Goal: Find specific page/section

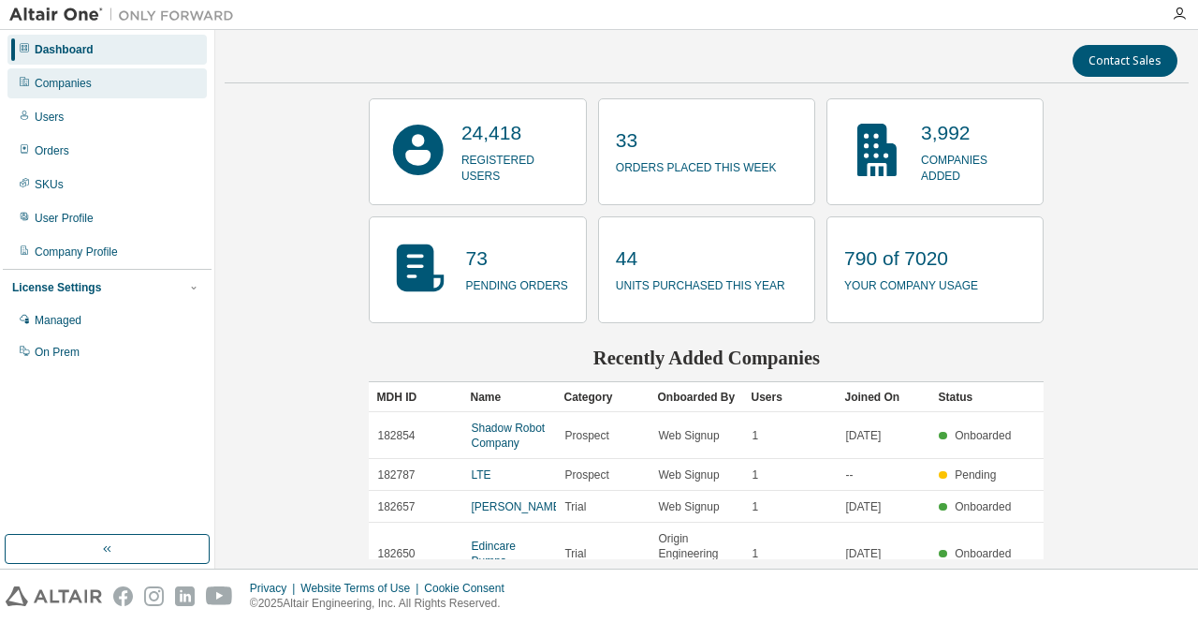
click at [50, 80] on div "Companies" at bounding box center [63, 83] width 57 height 15
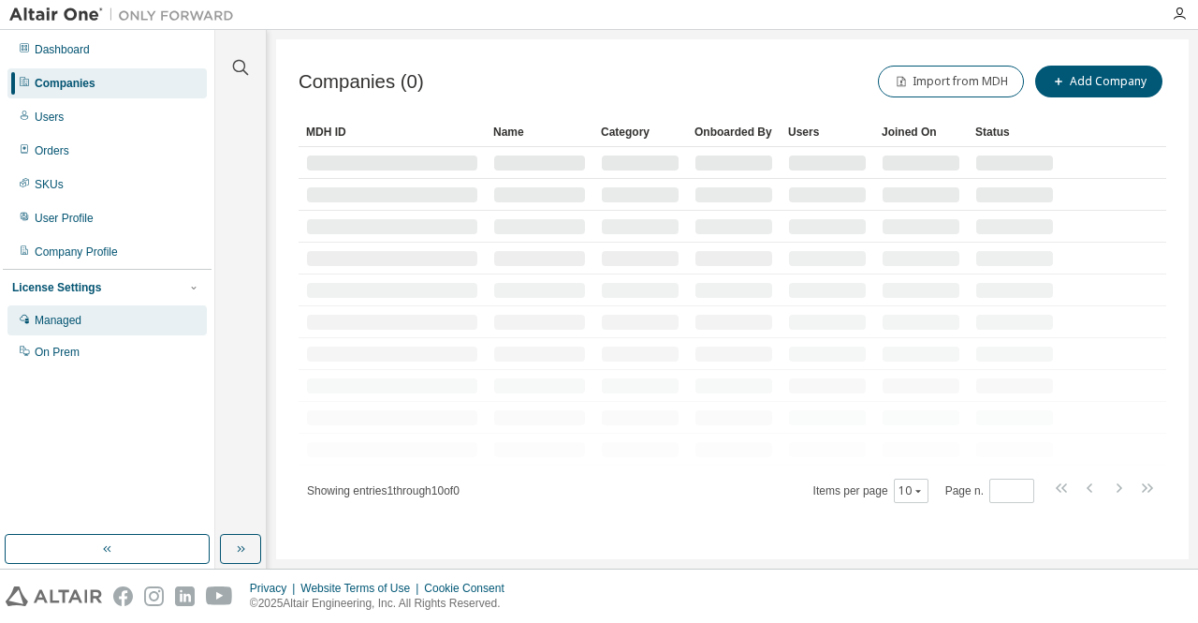
click at [143, 323] on div "Managed" at bounding box center [106, 320] width 199 height 30
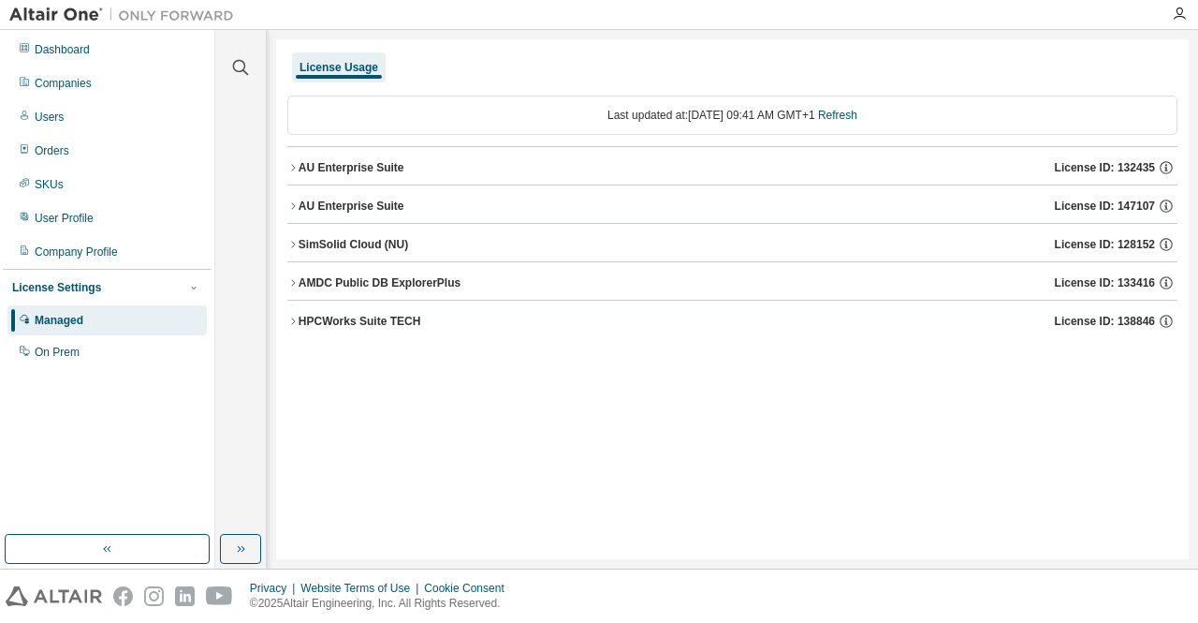
click at [335, 169] on div "AU Enterprise Suite" at bounding box center [352, 167] width 106 height 15
